Goal: Navigation & Orientation: Find specific page/section

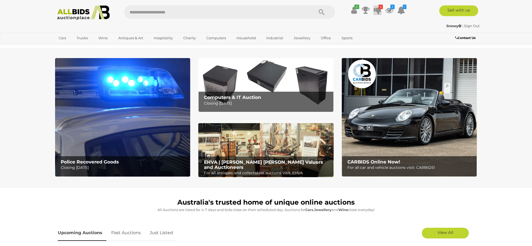
click at [378, 11] on icon at bounding box center [378, 10] width 8 height 10
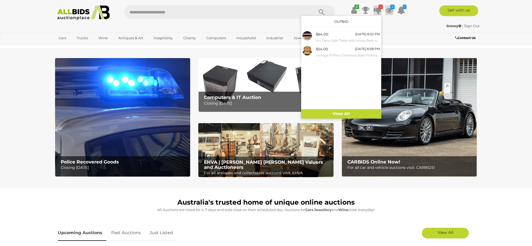
click at [389, 11] on icon at bounding box center [389, 10] width 8 height 10
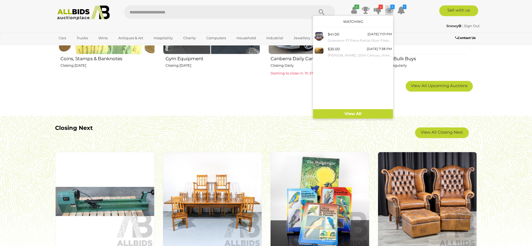
scroll to position [430, 0]
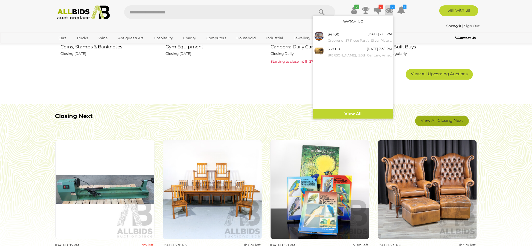
click at [443, 123] on link "View All Closing Next" at bounding box center [442, 120] width 54 height 11
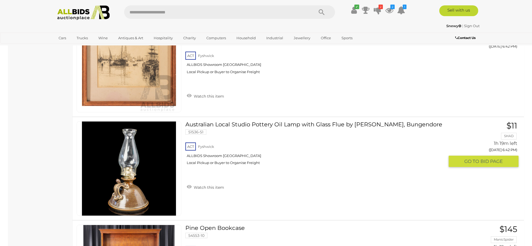
scroll to position [2542, 0]
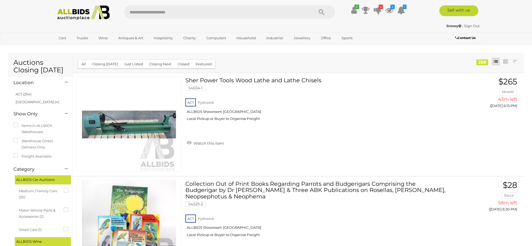
scroll to position [2542, 0]
